Goal: Information Seeking & Learning: Compare options

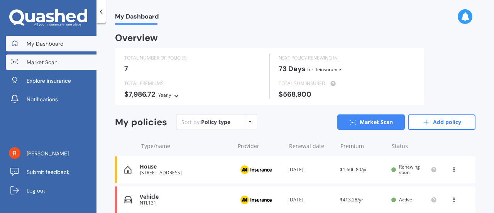
click at [52, 63] on span "Market Scan" at bounding box center [42, 62] width 31 height 8
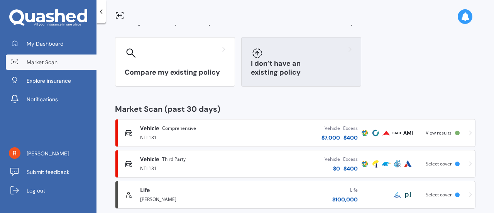
scroll to position [65, 0]
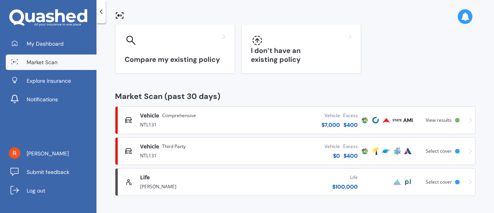
click at [223, 118] on div "Vehicle Comprehensive" at bounding box center [191, 115] width 102 height 8
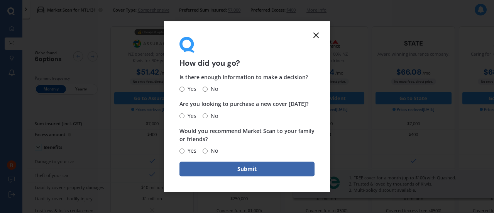
drag, startPoint x: 314, startPoint y: 34, endPoint x: 42, endPoint y: 70, distance: 274.0
click at [314, 34] on icon at bounding box center [315, 34] width 9 height 9
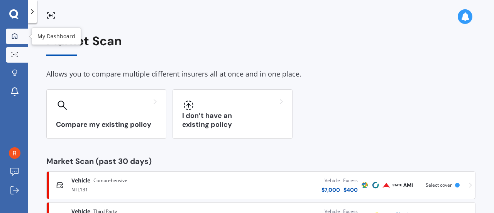
click at [9, 35] on div at bounding box center [15, 36] width 12 height 7
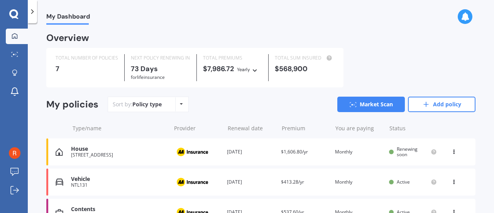
scroll to position [39, 0]
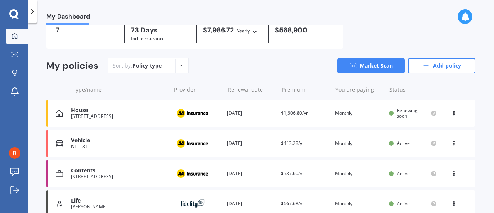
click at [268, 144] on div "Renewal date [DATE]" at bounding box center [251, 143] width 48 height 8
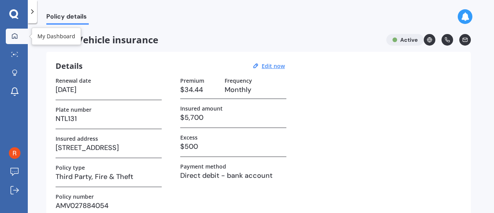
click at [10, 31] on link "My Dashboard" at bounding box center [17, 36] width 22 height 15
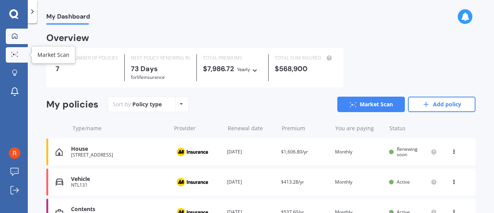
click at [15, 56] on icon at bounding box center [14, 54] width 7 height 5
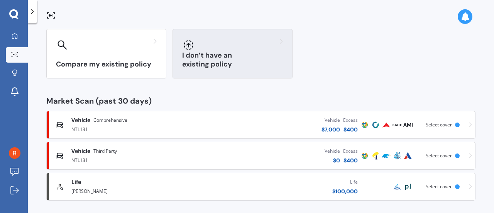
scroll to position [65, 0]
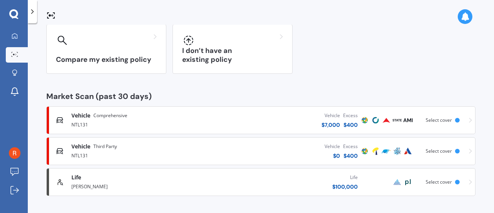
click at [154, 149] on div "Vehicle Third Party" at bounding box center [139, 146] width 136 height 8
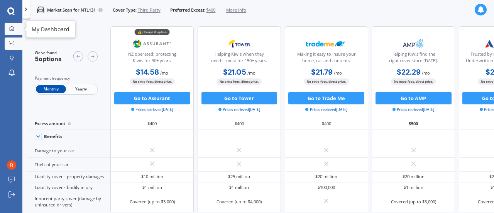
click at [12, 29] on icon at bounding box center [11, 28] width 5 height 5
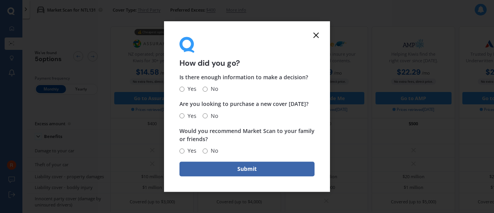
click at [314, 34] on icon at bounding box center [315, 34] width 9 height 9
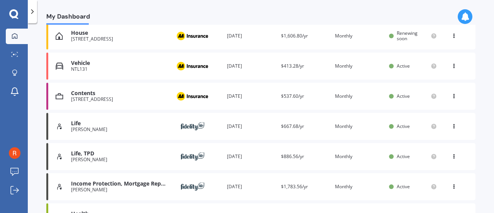
scroll to position [154, 0]
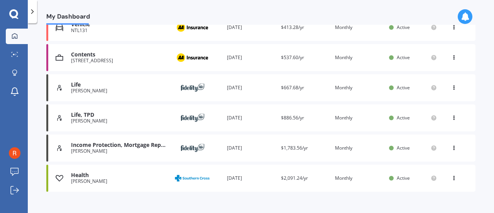
click at [451, 86] on icon at bounding box center [453, 86] width 5 height 5
click at [128, 84] on div "Life" at bounding box center [119, 84] width 96 height 7
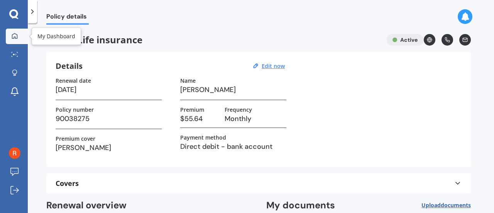
click at [16, 33] on icon at bounding box center [15, 36] width 6 height 6
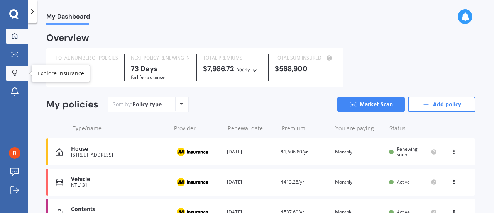
click at [15, 71] on icon at bounding box center [14, 72] width 5 height 7
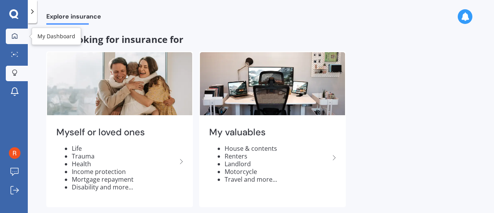
click at [16, 34] on icon at bounding box center [14, 35] width 5 height 5
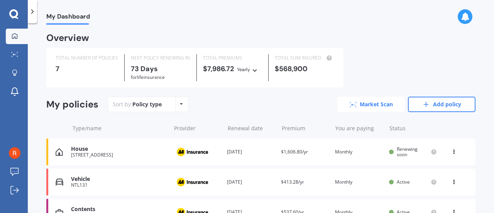
click at [357, 100] on link "Market Scan" at bounding box center [371, 103] width 68 height 15
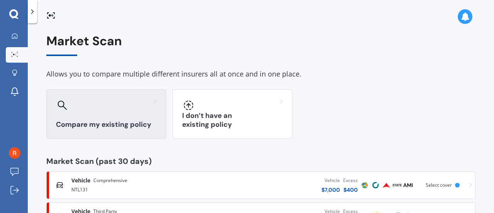
click at [92, 114] on div "Compare my existing policy" at bounding box center [106, 113] width 120 height 49
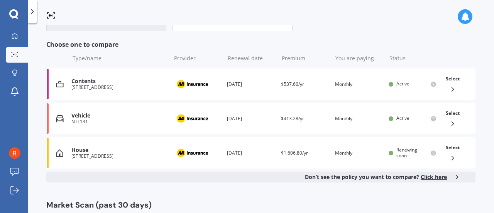
scroll to position [116, 0]
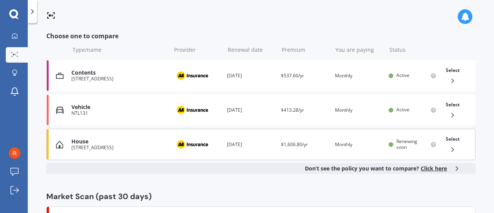
click at [115, 142] on div "House" at bounding box center [118, 141] width 95 height 7
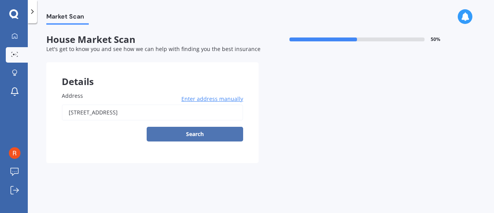
click at [189, 133] on button "Search" at bounding box center [195, 134] width 96 height 15
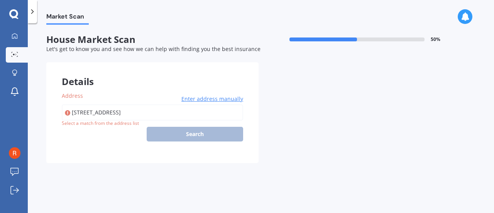
type input "[STREET_ADDRESS]"
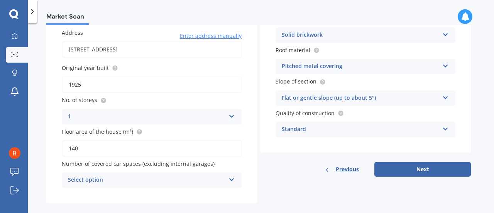
scroll to position [74, 0]
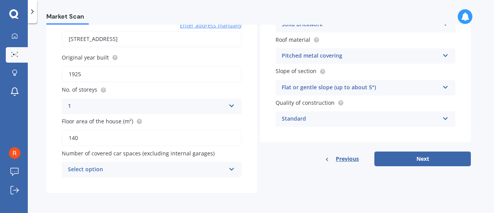
click at [162, 167] on div "Select option" at bounding box center [146, 169] width 157 height 9
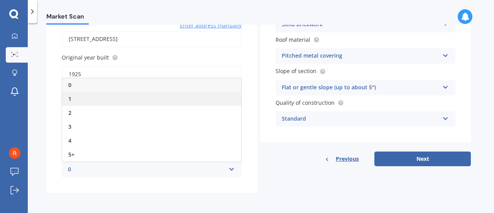
click at [81, 95] on div "1" at bounding box center [151, 99] width 179 height 14
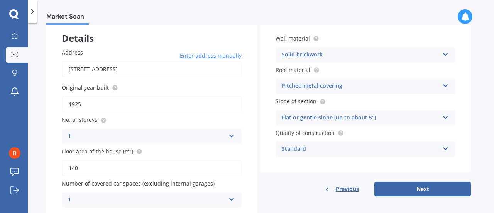
scroll to position [35, 0]
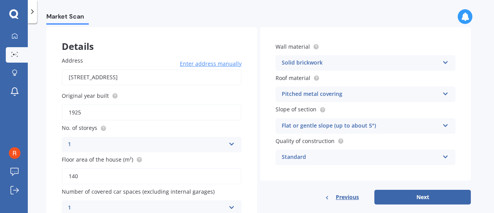
click at [336, 59] on div "Solid brickwork" at bounding box center [360, 62] width 157 height 9
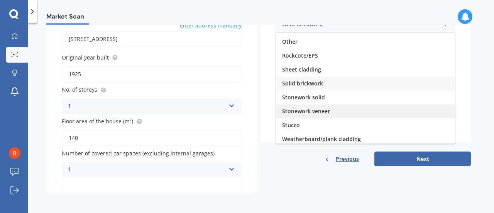
scroll to position [70, 0]
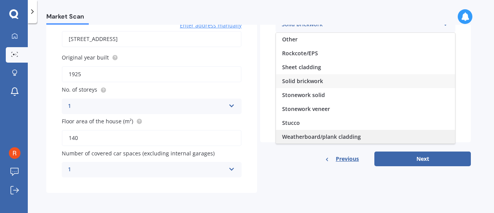
click at [319, 136] on span "Weatherboard/plank cladding" at bounding box center [321, 136] width 79 height 7
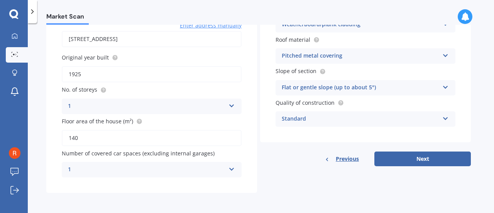
click at [361, 87] on div "Flat or gentle slope (up to about 5°)" at bounding box center [360, 87] width 157 height 9
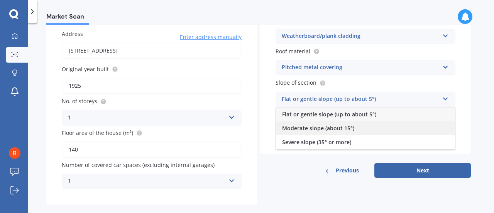
scroll to position [74, 0]
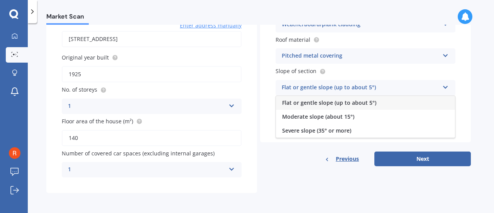
click at [312, 103] on span "Flat or gentle slope (up to about 5°)" at bounding box center [329, 102] width 94 height 7
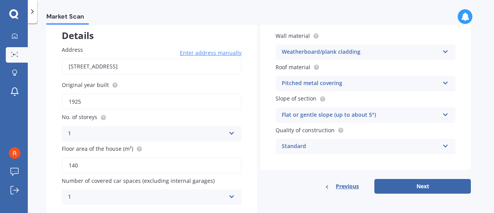
scroll to position [35, 0]
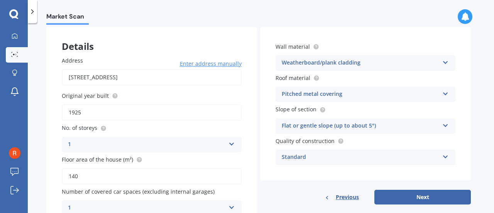
click at [333, 155] on div "Standard" at bounding box center [360, 156] width 157 height 9
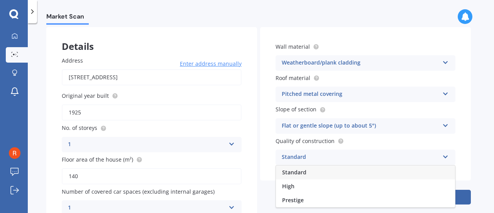
click at [333, 155] on div "Standard" at bounding box center [360, 156] width 157 height 9
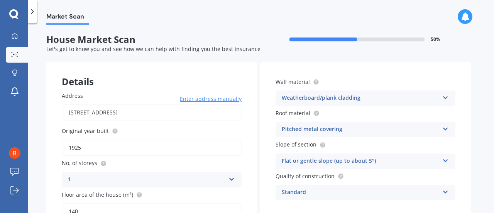
scroll to position [39, 0]
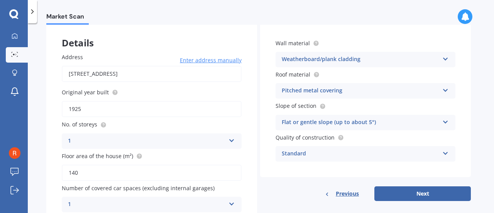
click at [352, 88] on div "Pitched metal covering" at bounding box center [360, 90] width 157 height 9
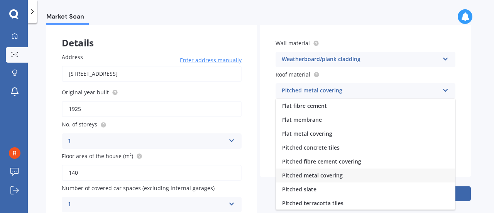
click at [329, 176] on span "Pitched metal covering" at bounding box center [312, 174] width 61 height 7
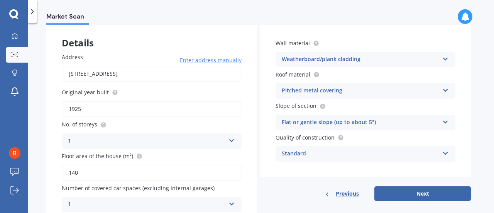
scroll to position [74, 0]
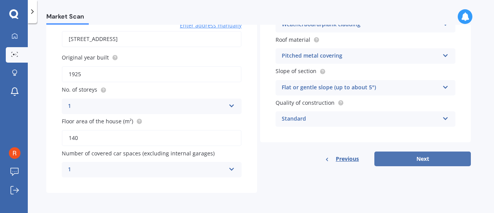
click at [413, 159] on button "Next" at bounding box center [422, 158] width 96 height 15
select select "08"
select select "04"
select select "1969"
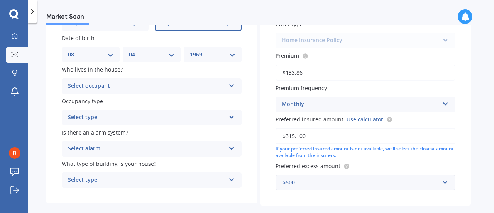
scroll to position [116, 0]
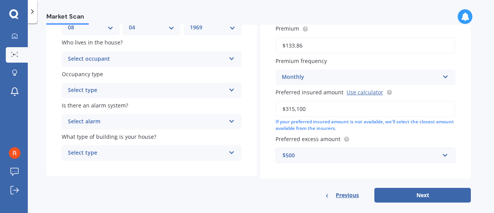
click at [125, 60] on div "Select occupant" at bounding box center [146, 58] width 157 height 9
click at [92, 75] on div "Owner" at bounding box center [151, 74] width 179 height 14
click at [135, 91] on div "Select type" at bounding box center [146, 90] width 157 height 9
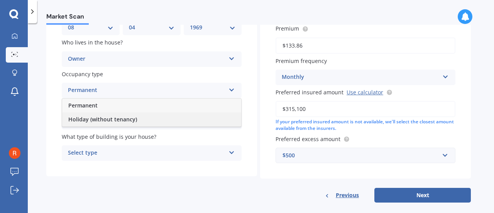
drag, startPoint x: 100, startPoint y: 118, endPoint x: 103, endPoint y: 111, distance: 7.1
click at [100, 117] on span "Holiday (without tenancy)" at bounding box center [102, 118] width 69 height 7
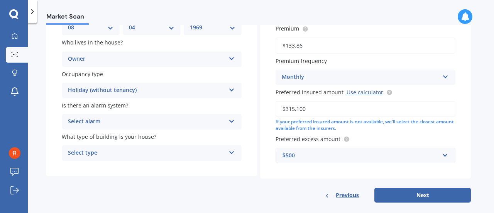
click at [111, 121] on div "Select alarm" at bounding box center [146, 121] width 157 height 9
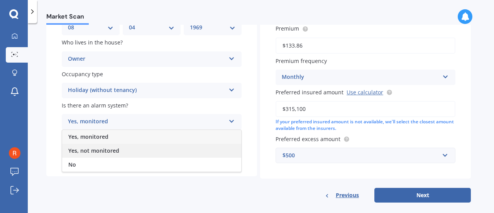
click at [94, 149] on span "Yes, not monitored" at bounding box center [93, 150] width 51 height 7
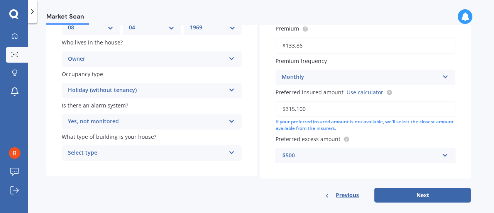
click at [125, 153] on div "Select type" at bounding box center [146, 152] width 157 height 9
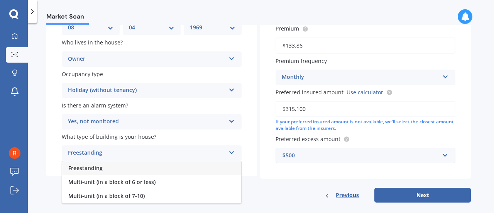
click at [116, 171] on div "Freestanding" at bounding box center [151, 168] width 179 height 14
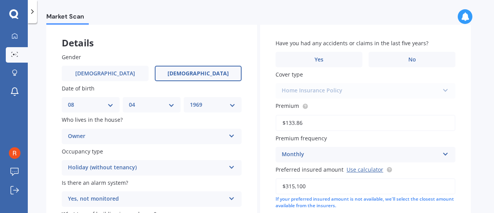
scroll to position [0, 0]
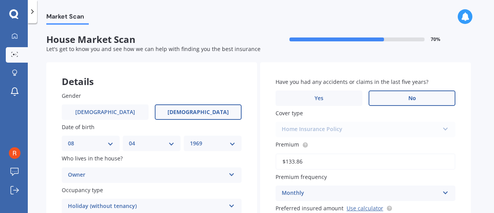
click at [405, 96] on label "No" at bounding box center [411, 97] width 87 height 15
click at [0, 0] on input "No" at bounding box center [0, 0] width 0 height 0
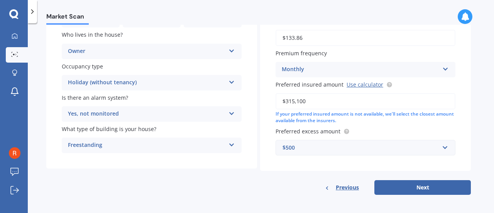
scroll to position [126, 0]
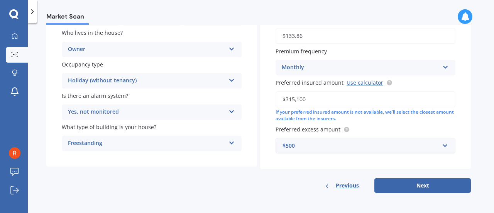
drag, startPoint x: 316, startPoint y: 101, endPoint x: 267, endPoint y: 101, distance: 49.0
click at [267, 101] on div "Have you had any accidents or claims in the last five years? Yes No Cover type …" at bounding box center [365, 53] width 211 height 232
type input "$400,000"
click at [366, 146] on div "$500" at bounding box center [360, 145] width 157 height 8
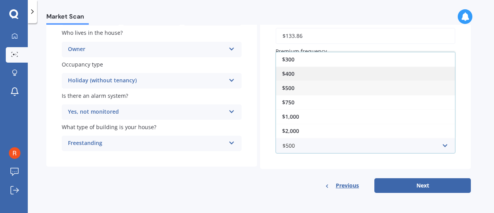
click at [312, 73] on div "$400" at bounding box center [365, 73] width 179 height 14
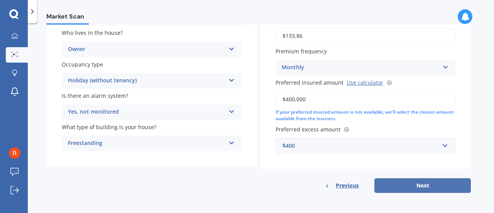
click at [422, 186] on button "Next" at bounding box center [422, 185] width 96 height 15
select select "08"
select select "04"
select select "1969"
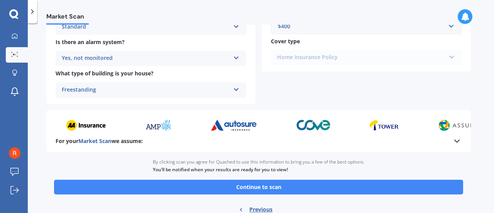
scroll to position [306, 0]
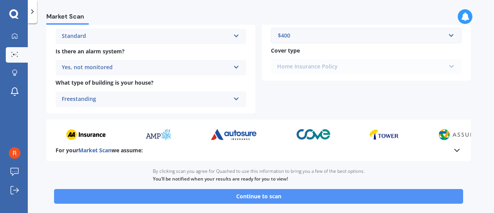
click at [261, 198] on button "Continue to scan" at bounding box center [258, 196] width 409 height 15
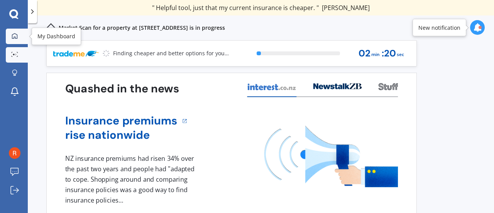
click at [14, 36] on icon at bounding box center [15, 36] width 6 height 6
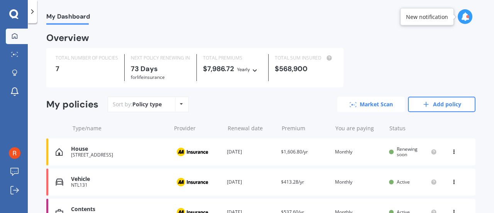
scroll to position [39, 0]
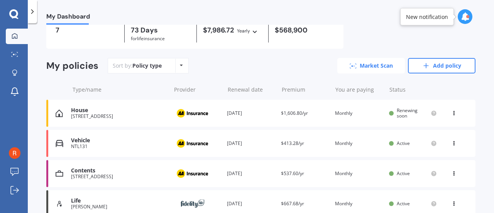
click at [361, 65] on link "Market Scan" at bounding box center [371, 65] width 68 height 15
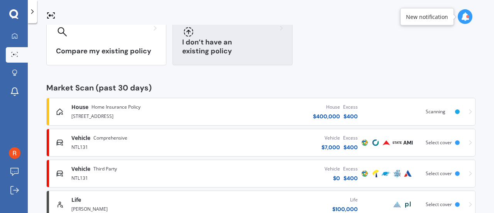
scroll to position [96, 0]
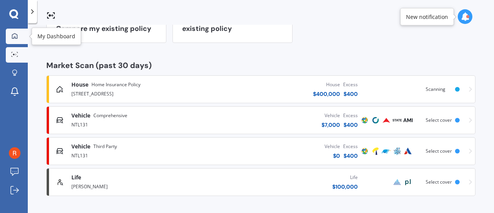
click at [15, 35] on icon at bounding box center [15, 36] width 6 height 6
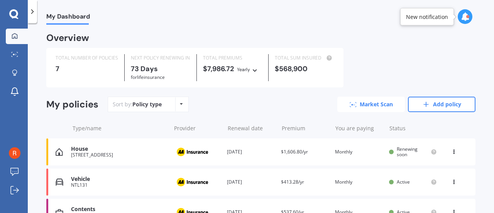
click at [370, 103] on link "Market Scan" at bounding box center [371, 103] width 68 height 15
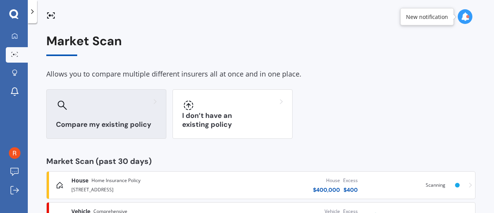
click at [99, 113] on div "Compare my existing policy" at bounding box center [106, 113] width 120 height 49
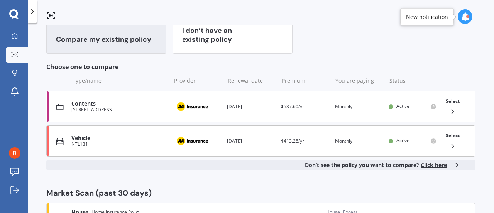
scroll to position [96, 0]
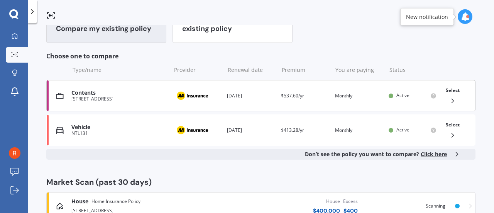
click at [245, 93] on div "Renewal date [DATE]" at bounding box center [251, 96] width 48 height 8
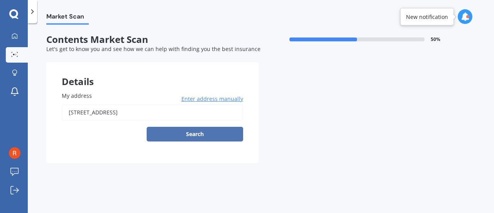
click at [185, 134] on button "Search" at bounding box center [195, 134] width 96 height 15
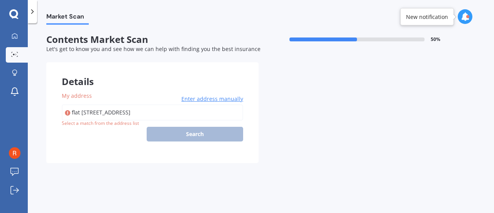
type input "flat [STREET_ADDRESS]"
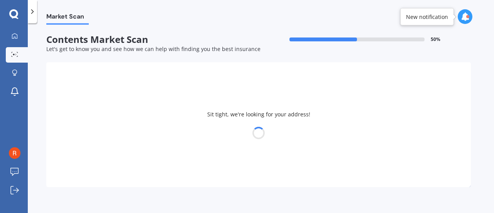
select select "08"
select select "04"
select select "1969"
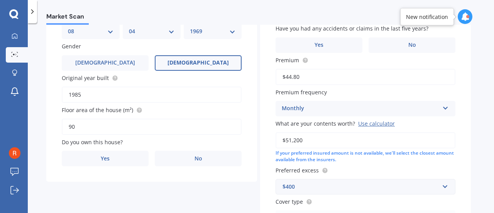
scroll to position [154, 0]
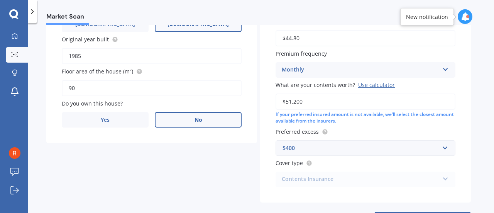
click at [177, 117] on label "No" at bounding box center [198, 119] width 87 height 15
click at [0, 0] on input "No" at bounding box center [0, 0] width 0 height 0
click at [150, 154] on div "Select occupant" at bounding box center [146, 151] width 157 height 9
click at [130, 164] on div "Tenant" at bounding box center [151, 166] width 179 height 14
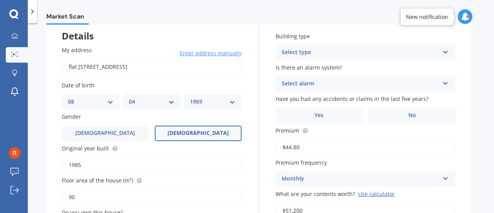
scroll to position [35, 0]
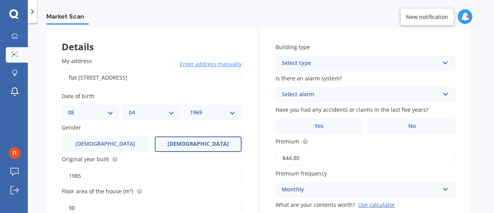
click at [320, 62] on div "Select type" at bounding box center [360, 63] width 157 height 9
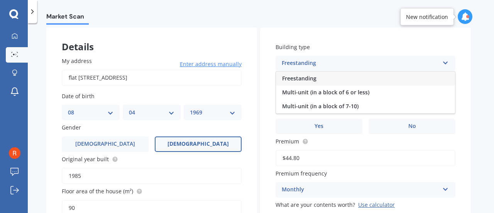
click at [310, 77] on span "Freestanding" at bounding box center [299, 77] width 34 height 7
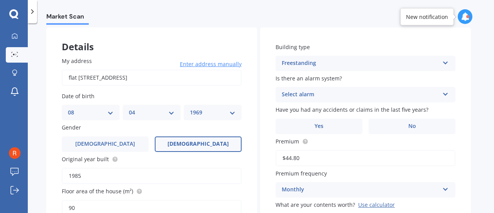
click at [318, 93] on div "Select alarm" at bounding box center [360, 94] width 157 height 9
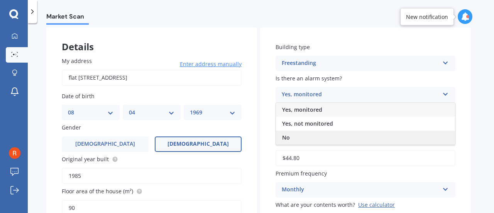
click at [298, 135] on div "No" at bounding box center [365, 137] width 179 height 14
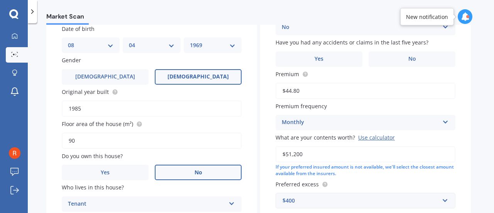
scroll to position [112, 0]
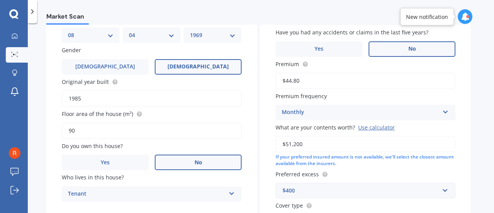
drag, startPoint x: 393, startPoint y: 48, endPoint x: 382, endPoint y: 49, distance: 10.9
click at [382, 49] on label "No" at bounding box center [411, 48] width 87 height 15
click at [0, 0] on input "No" at bounding box center [0, 0] width 0 height 0
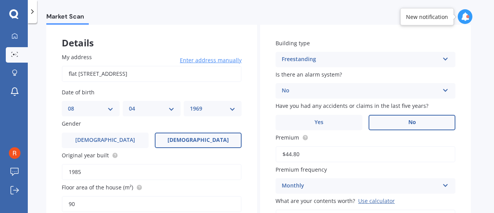
scroll to position [77, 0]
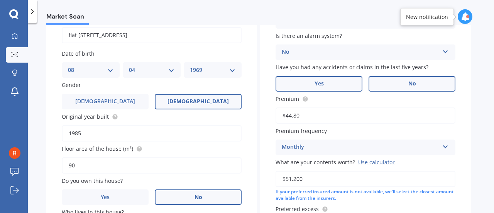
click at [320, 84] on span "Yes" at bounding box center [318, 83] width 9 height 7
click at [0, 0] on input "Yes" at bounding box center [0, 0] width 0 height 0
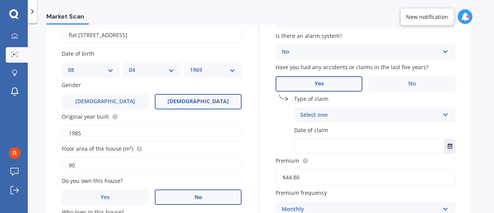
click at [370, 115] on div "Select one" at bounding box center [369, 114] width 139 height 9
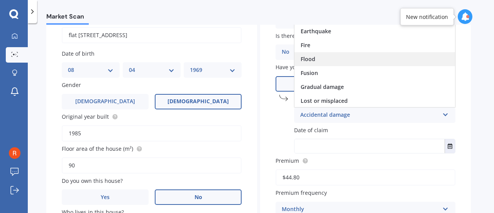
click at [325, 63] on div "Flood" at bounding box center [374, 59] width 160 height 14
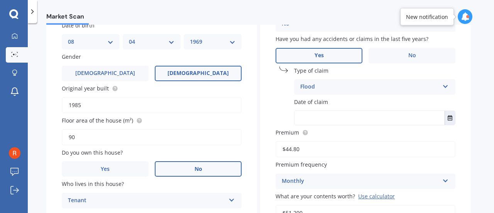
scroll to position [116, 0]
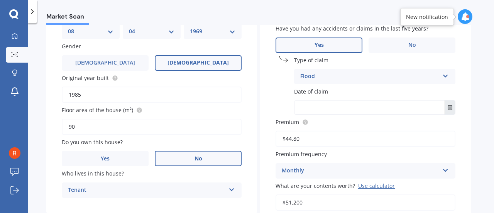
click at [449, 108] on icon "Select date" at bounding box center [449, 107] width 5 height 5
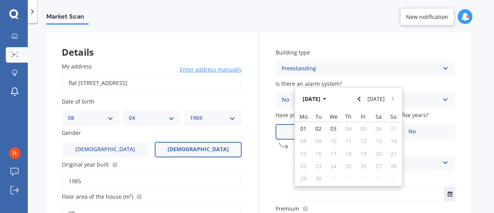
scroll to position [39, 0]
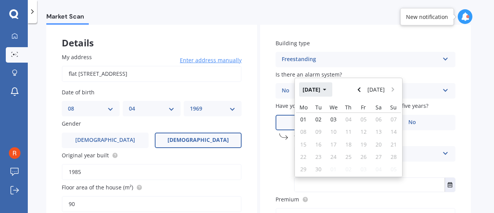
click at [323, 91] on button "[DATE]" at bounding box center [315, 89] width 33 height 14
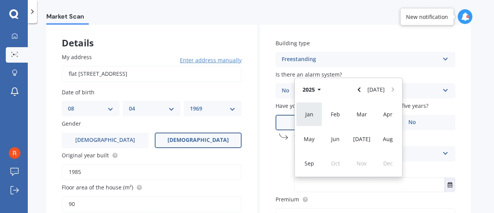
click at [310, 114] on span "Jan" at bounding box center [309, 113] width 8 height 7
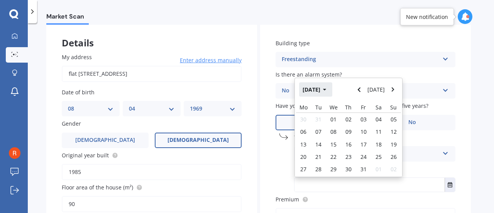
click at [324, 91] on button "[DATE]" at bounding box center [315, 89] width 33 height 14
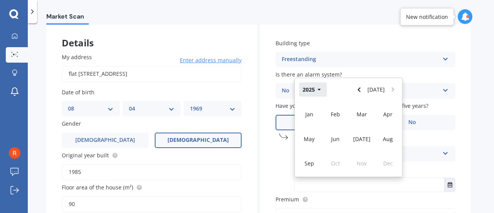
click at [311, 91] on button "2025" at bounding box center [313, 89] width 28 height 14
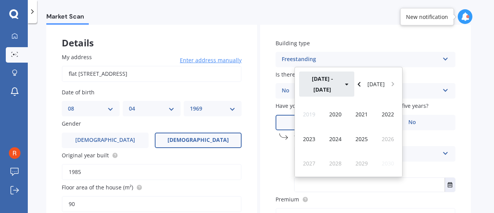
click at [323, 89] on button "[DATE] - [DATE]" at bounding box center [326, 83] width 55 height 25
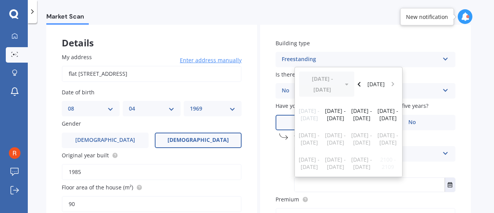
click at [323, 89] on div "[DATE] - [DATE] [DATE]" at bounding box center [348, 84] width 107 height 34
click at [336, 89] on div "[DATE] - [DATE] [DATE]" at bounding box center [348, 84] width 107 height 34
click at [387, 114] on span "[DATE] - [DATE]" at bounding box center [387, 114] width 21 height 15
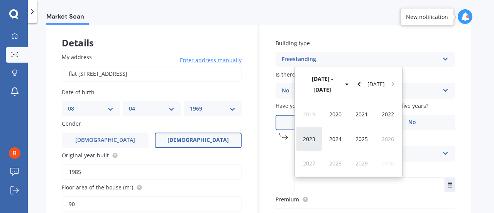
click at [308, 138] on span "2023" at bounding box center [309, 138] width 12 height 7
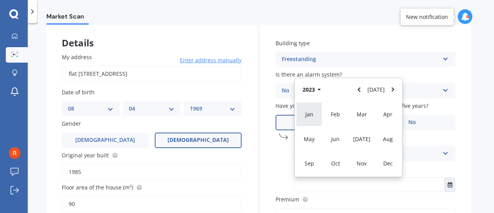
click at [311, 113] on span "Jan" at bounding box center [309, 113] width 8 height 7
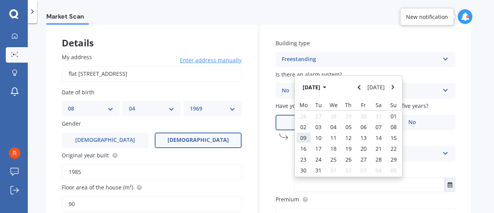
click at [306, 138] on span "09" at bounding box center [303, 137] width 6 height 7
type input "[DATE]"
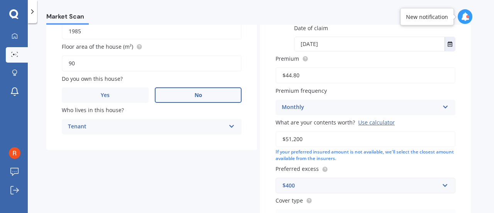
scroll to position [251, 0]
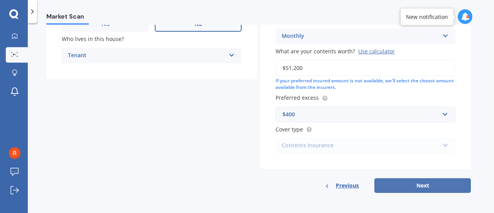
click at [410, 187] on button "Next" at bounding box center [422, 185] width 96 height 15
select select "08"
select select "04"
select select "1969"
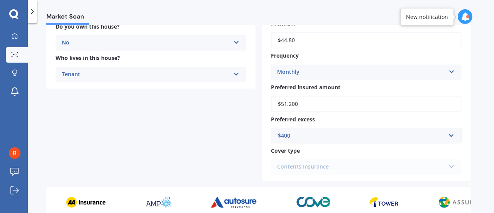
scroll to position [272, 0]
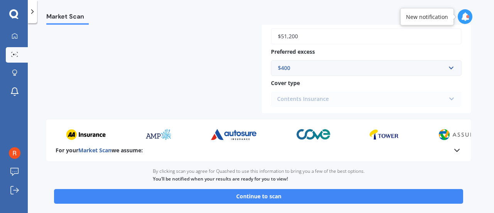
click at [455, 152] on icon at bounding box center [456, 149] width 9 height 9
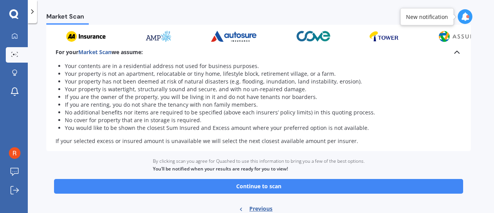
scroll to position [399, 0]
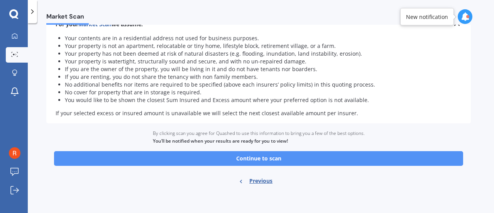
click at [253, 157] on button "Continue to scan" at bounding box center [258, 158] width 409 height 15
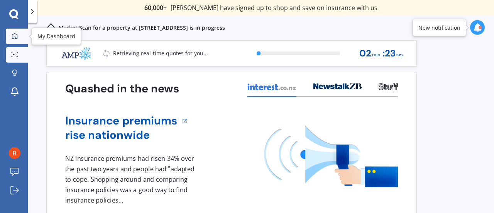
click at [17, 35] on icon at bounding box center [14, 35] width 5 height 5
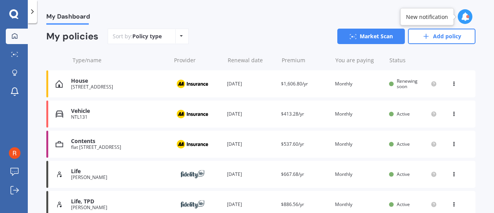
scroll to position [77, 0]
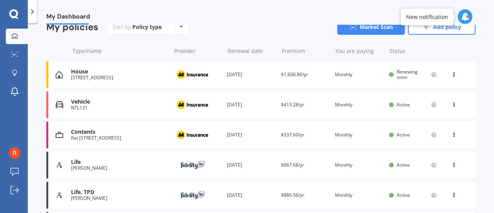
click at [244, 104] on div "Renewal date [DATE]" at bounding box center [251, 105] width 48 height 8
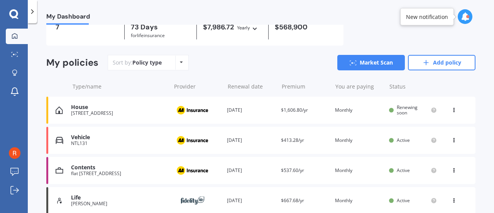
scroll to position [77, 0]
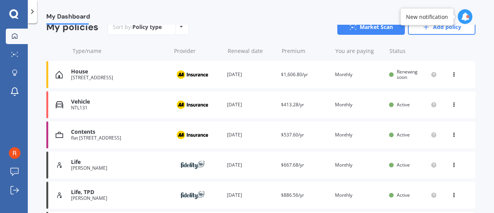
click at [196, 135] on img at bounding box center [192, 134] width 39 height 15
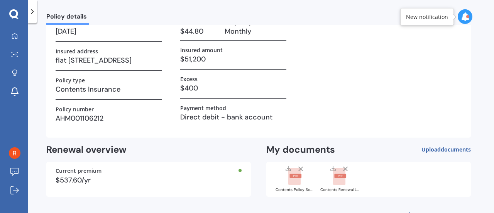
scroll to position [83, 0]
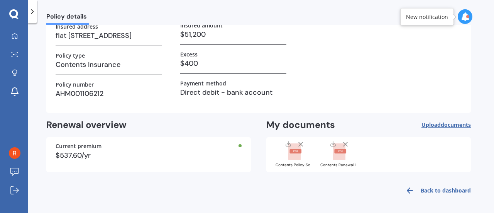
click at [338, 150] on rect at bounding box center [340, 151] width 12 height 4
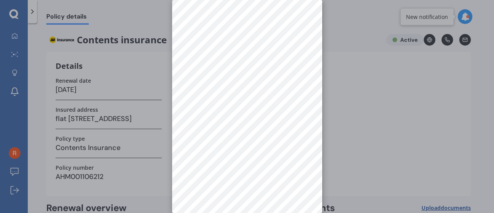
scroll to position [0, 0]
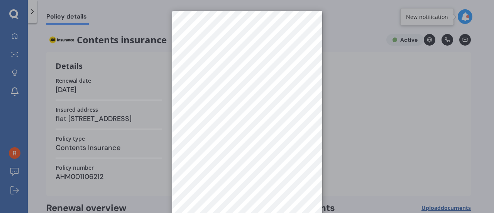
click at [335, 66] on div at bounding box center [247, 106] width 494 height 213
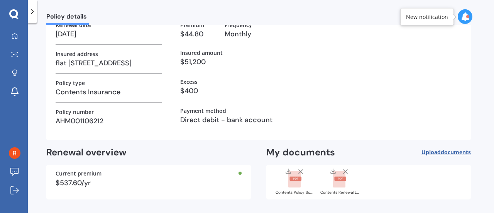
scroll to position [44, 0]
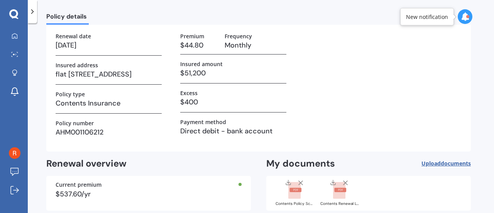
click at [338, 187] on rect at bounding box center [340, 189] width 12 height 4
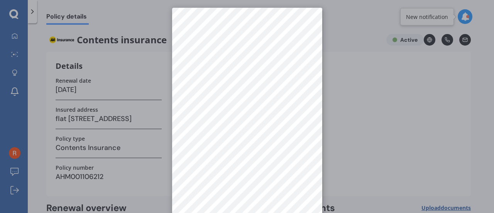
scroll to position [0, 0]
click at [377, 91] on div at bounding box center [247, 106] width 494 height 213
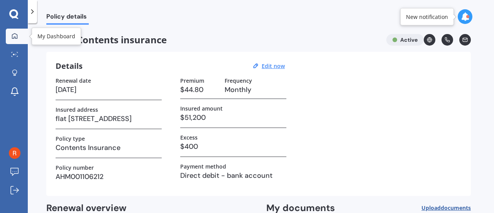
click at [14, 36] on icon at bounding box center [15, 36] width 6 height 6
